Goal: Transaction & Acquisition: Purchase product/service

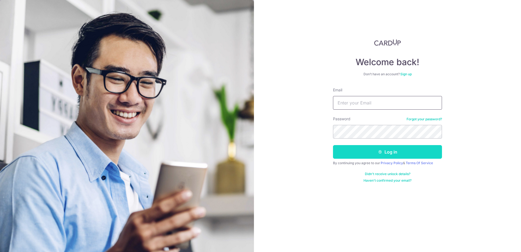
type input "[EMAIL_ADDRESS][DOMAIN_NAME]"
click at [368, 149] on button "Log in" at bounding box center [387, 152] width 109 height 14
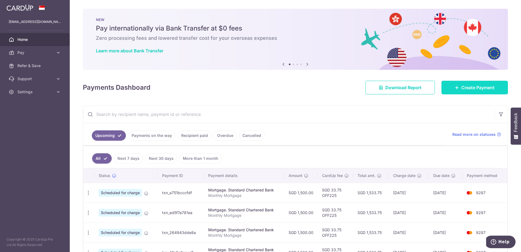
click at [465, 90] on span "Create Payment" at bounding box center [478, 87] width 33 height 7
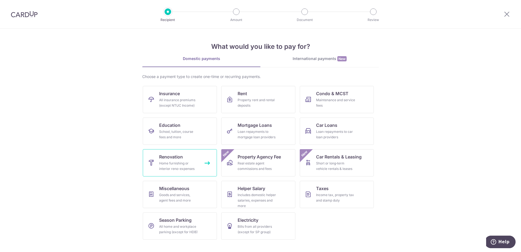
click at [186, 166] on div "Home furnishing or interior reno-expenses" at bounding box center [178, 166] width 39 height 11
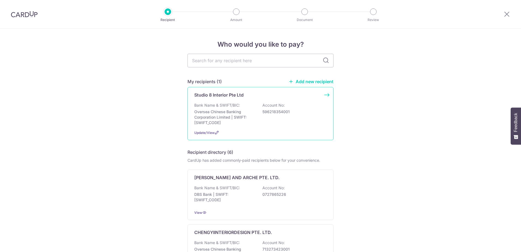
click at [296, 121] on div "Bank Name & SWIFT/BIC: Oversea Chinese Banking Corporation Limited | SWIFT: OCB…" at bounding box center [260, 114] width 132 height 23
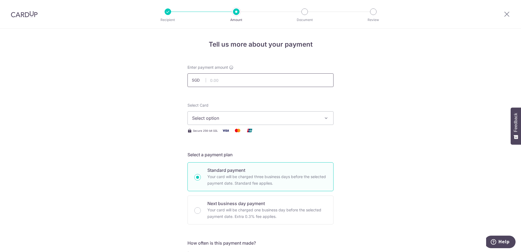
click at [256, 84] on input "text" at bounding box center [261, 80] width 146 height 14
type input "3,500.00"
click at [268, 116] on span "Select option" at bounding box center [255, 118] width 127 height 7
click at [265, 150] on li "Your Cards" at bounding box center [261, 144] width 146 height 12
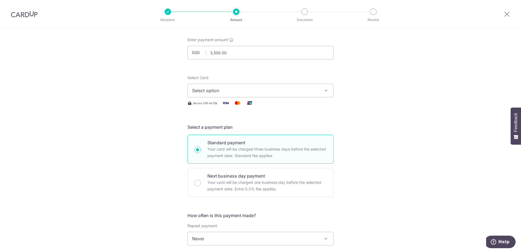
scroll to position [82, 0]
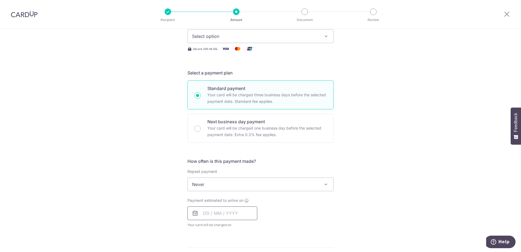
click at [235, 216] on input "text" at bounding box center [223, 213] width 70 height 14
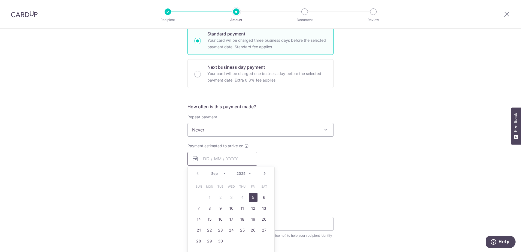
scroll to position [164, 0]
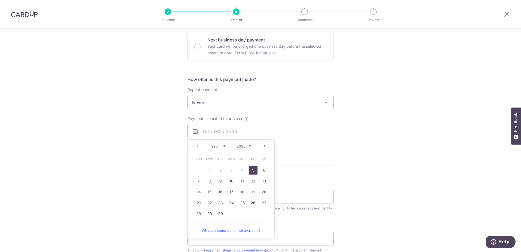
click at [252, 171] on link "5" at bounding box center [253, 170] width 9 height 9
type input "[DATE]"
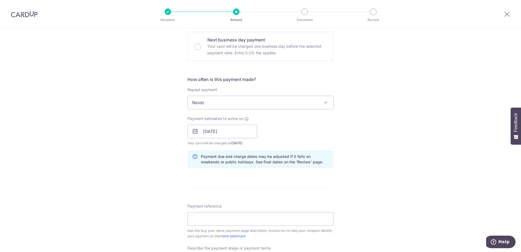
click at [400, 125] on div "Tell us more about your payment Enter payment amount SGD 3,500.00 3500.00 Selec…" at bounding box center [260, 141] width 521 height 552
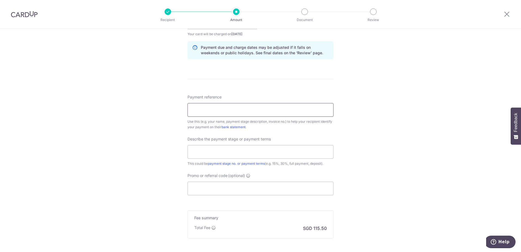
click at [269, 110] on input "Payment reference" at bounding box center [261, 110] width 146 height 14
type input "Fabrication Bulk"
click at [277, 149] on input "text" at bounding box center [261, 152] width 146 height 14
drag, startPoint x: 250, startPoint y: 111, endPoint x: 168, endPoint y: 126, distance: 83.8
click at [156, 110] on div "Tell us more about your payment Enter payment amount SGD 3,500.00 3500.00 Selec…" at bounding box center [260, 32] width 521 height 552
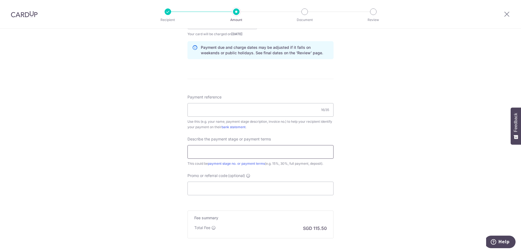
click at [220, 150] on input "text" at bounding box center [261, 152] width 146 height 14
paste input "Fabrication Bulk"
type input "Fabrication Bulk"
click at [230, 109] on input "Payment reference" at bounding box center [261, 110] width 146 height 14
type input "AQ Reno"
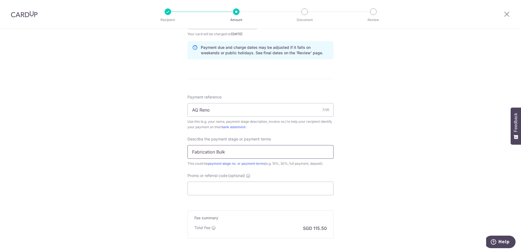
click at [239, 153] on input "Fabrication Bulk" at bounding box center [261, 152] width 146 height 14
click at [229, 186] on input "Promo or referral code (optional)" at bounding box center [261, 189] width 146 height 14
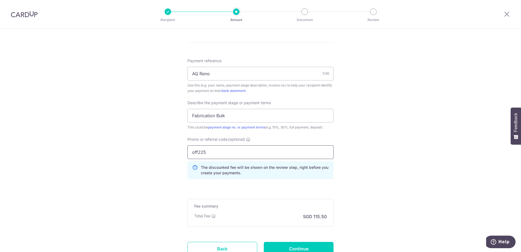
scroll to position [353, 0]
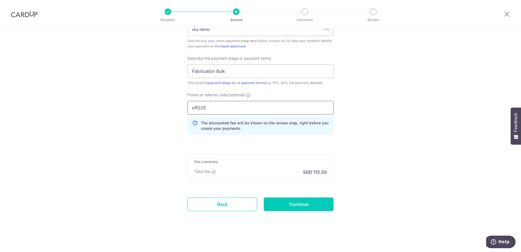
type input "off225"
drag, startPoint x: 211, startPoint y: 124, endPoint x: 242, endPoint y: 137, distance: 33.9
click at [242, 137] on div "Promo or referral code (optional) off225 The discounted fee will be shown on th…" at bounding box center [260, 115] width 153 height 47
drag, startPoint x: 242, startPoint y: 137, endPoint x: 294, endPoint y: 149, distance: 53.2
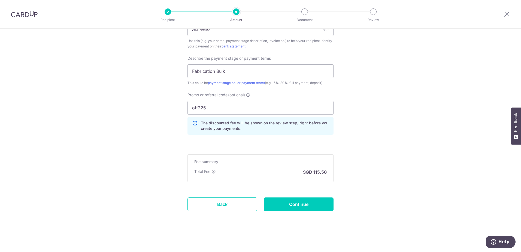
click at [300, 204] on input "Continue" at bounding box center [299, 204] width 70 height 14
type input "Create Schedule"
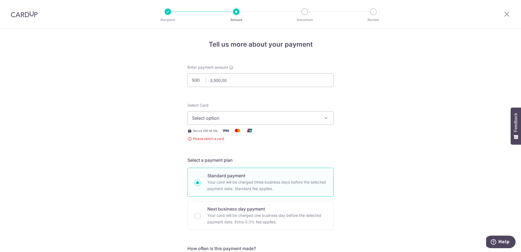
drag, startPoint x: 240, startPoint y: 118, endPoint x: 241, endPoint y: 125, distance: 6.9
click at [239, 119] on span "Select option" at bounding box center [255, 118] width 127 height 7
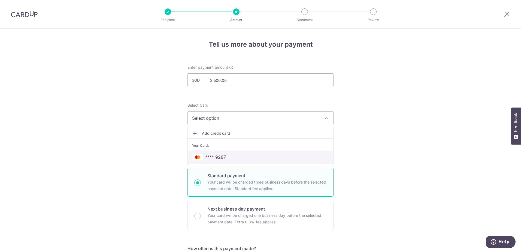
click at [224, 157] on span "**** 9287" at bounding box center [215, 157] width 21 height 7
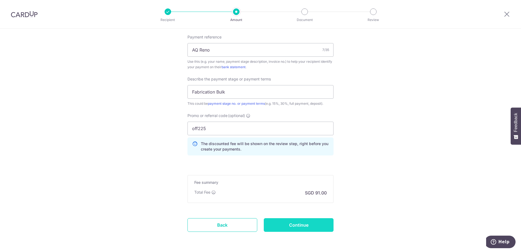
scroll to position [353, 0]
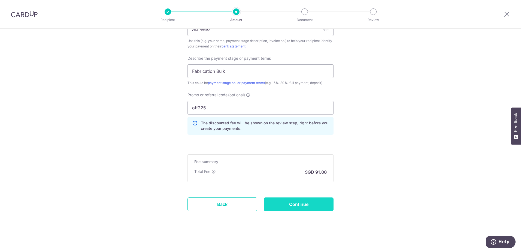
click at [309, 204] on input "Continue" at bounding box center [299, 204] width 70 height 14
type input "Create Schedule"
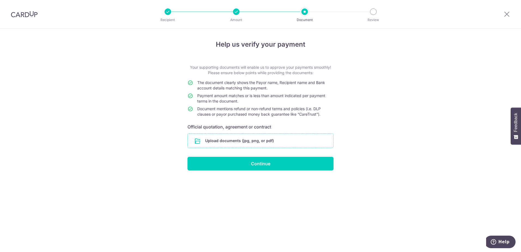
click at [291, 139] on input "file" at bounding box center [261, 141] width 146 height 14
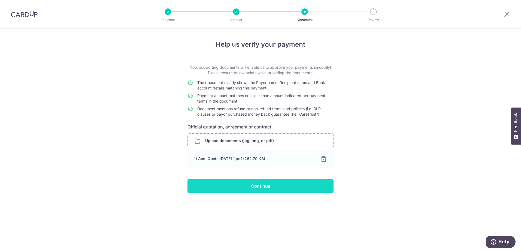
click at [249, 182] on input "Continue" at bounding box center [261, 186] width 146 height 14
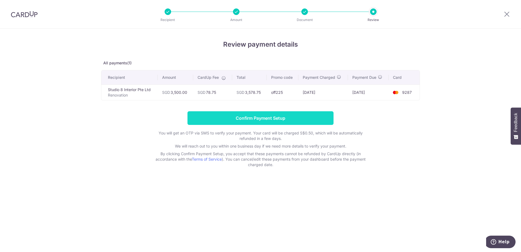
click at [248, 120] on input "Confirm Payment Setup" at bounding box center [261, 118] width 146 height 14
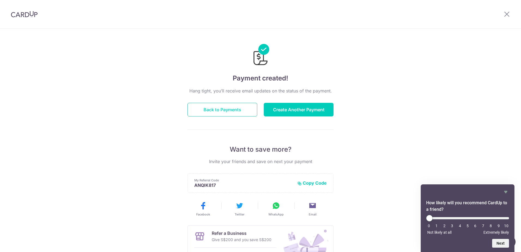
click at [244, 111] on button "Back to Payments" at bounding box center [223, 110] width 70 height 14
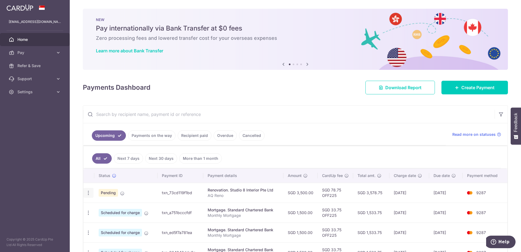
click at [88, 193] on icon "button" at bounding box center [89, 193] width 6 height 6
click at [103, 210] on span "Update payment" at bounding box center [117, 207] width 37 height 7
radio input "true"
type input "3,500.00"
type input "[DATE]"
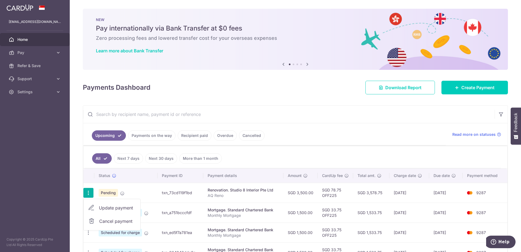
type input "AQ Reno"
type input "Fabrication Bulk"
type input "OFF225"
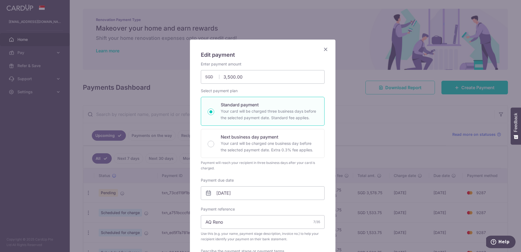
click at [355, 126] on div "Edit payment By clicking apply, you will make changes to all payments to Studio…" at bounding box center [260, 126] width 521 height 252
